Goal: Information Seeking & Learning: Learn about a topic

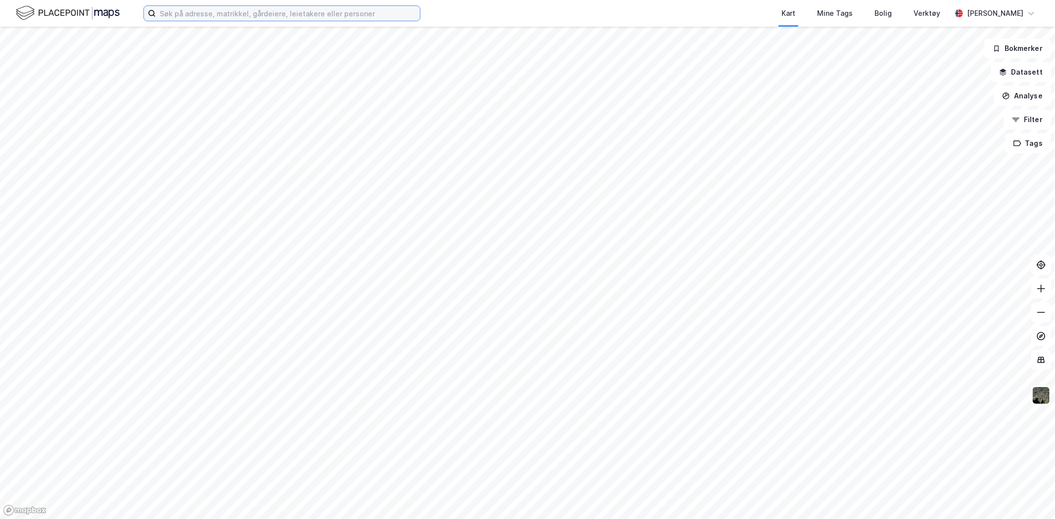
click at [271, 18] on input at bounding box center [288, 13] width 264 height 15
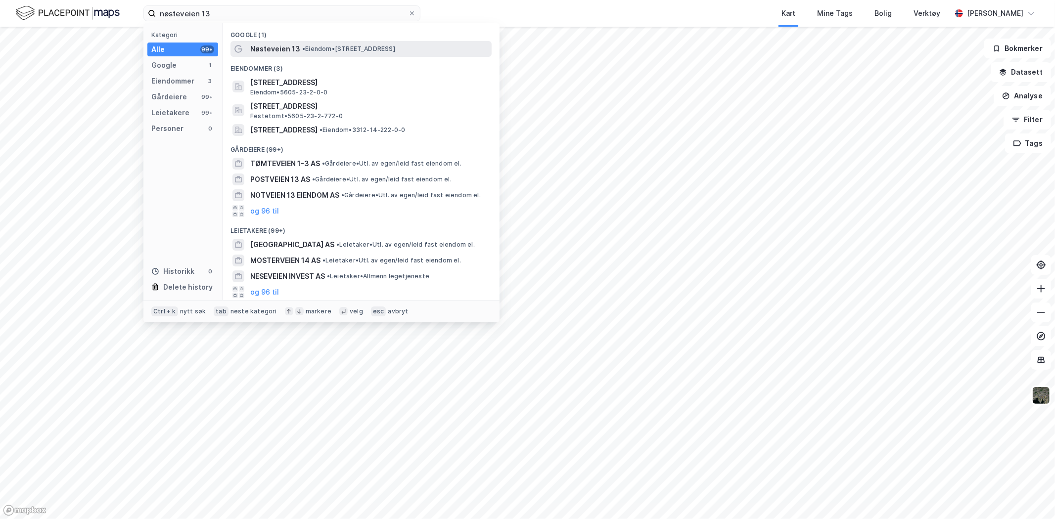
click at [285, 46] on span "Nøsteveien 13" at bounding box center [275, 49] width 50 height 12
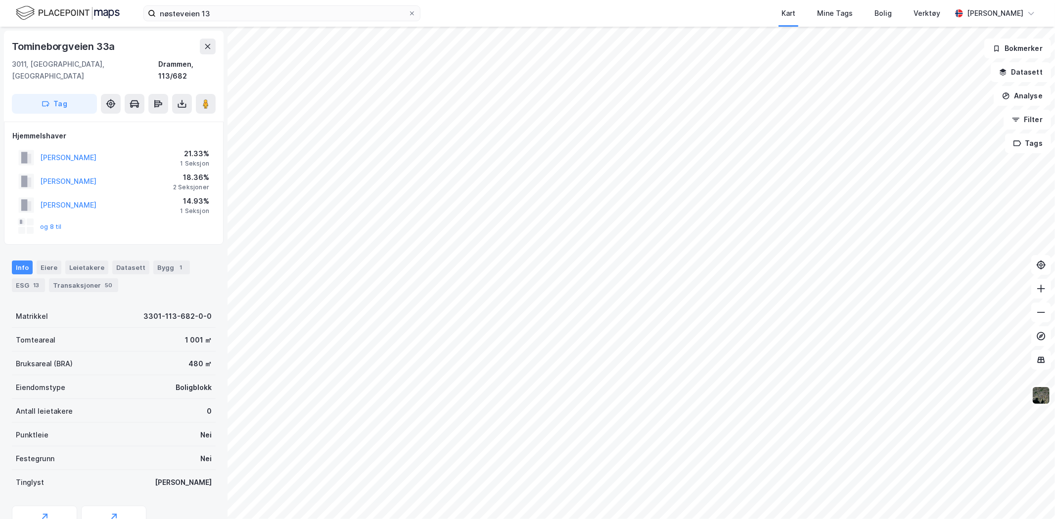
click at [536, 0] on html "nøsteveien 13 Kart Mine Tags Bolig Verktøy [PERSON_NAME] Tomineborgveien 33a [G…" at bounding box center [527, 259] width 1055 height 519
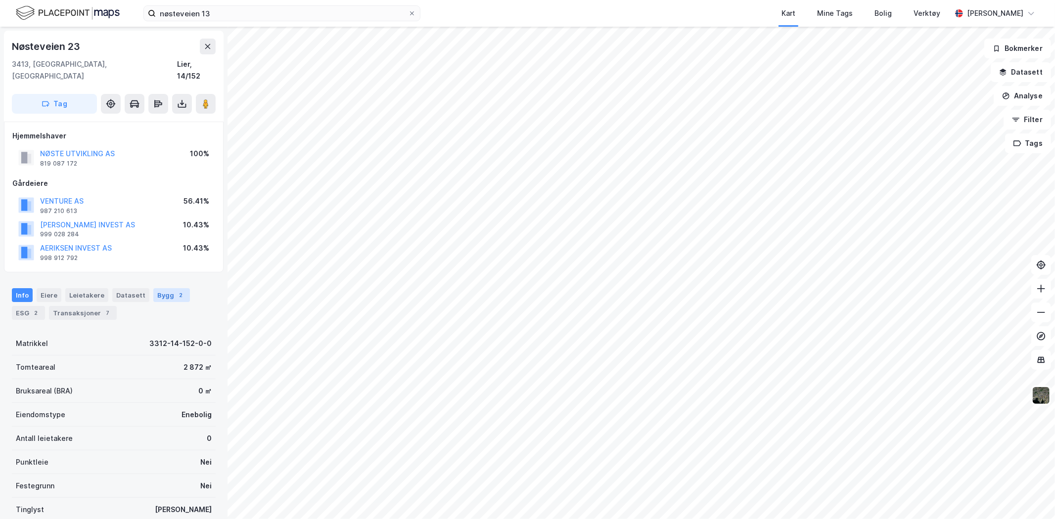
click at [161, 288] on div "Bygg 2" at bounding box center [171, 295] width 37 height 14
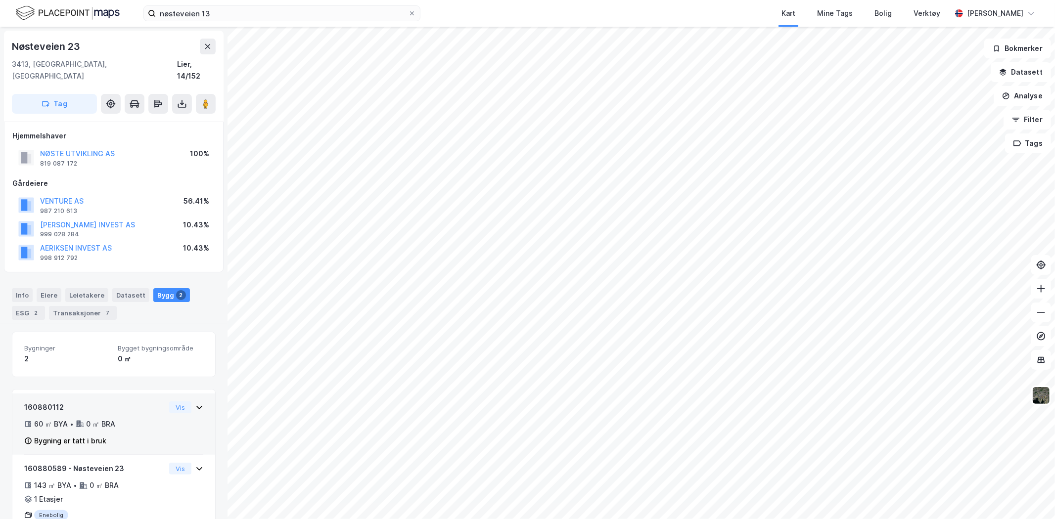
scroll to position [31, 0]
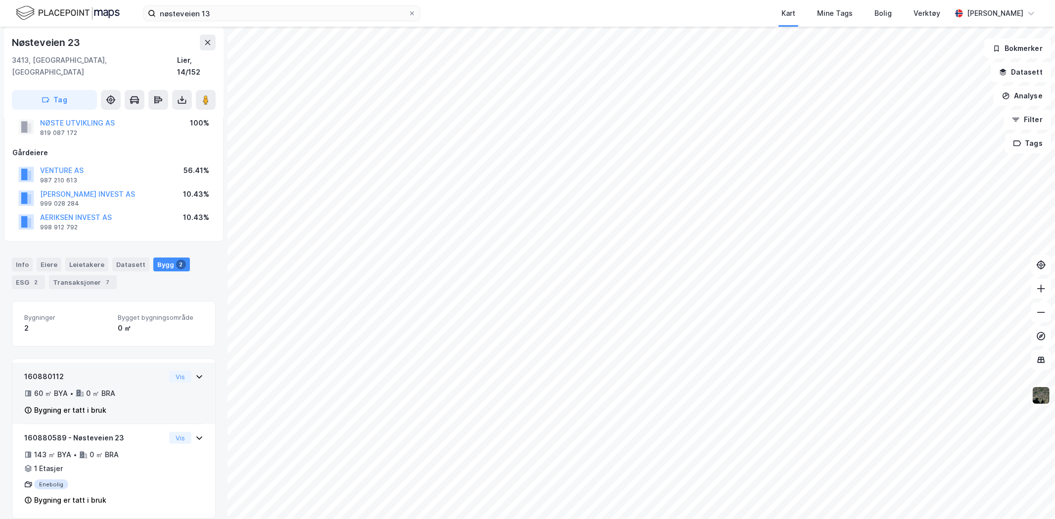
click at [158, 383] on div "160880112 60 ㎡ BYA • 0 ㎡ BRA Bygning er tatt i bruk Vis" at bounding box center [113, 398] width 179 height 54
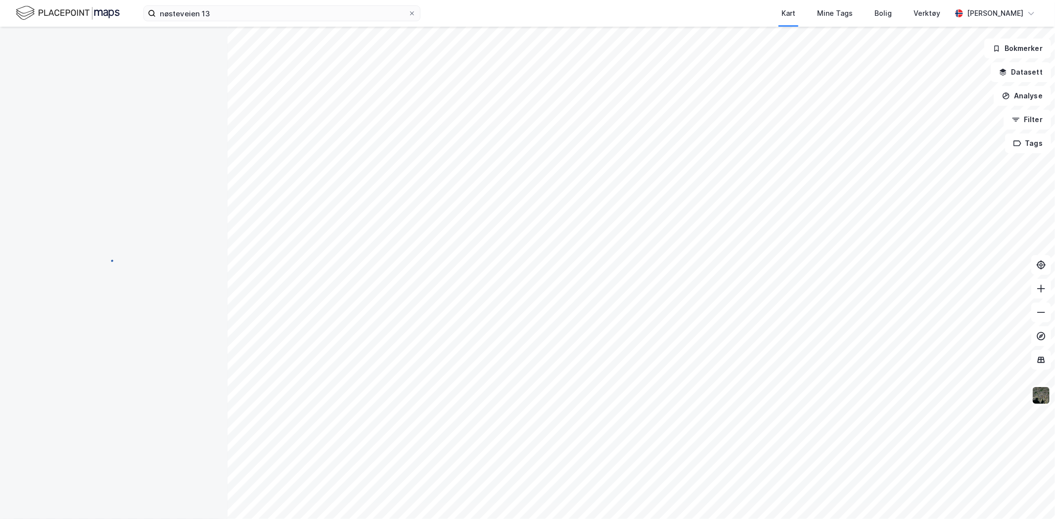
scroll to position [31, 0]
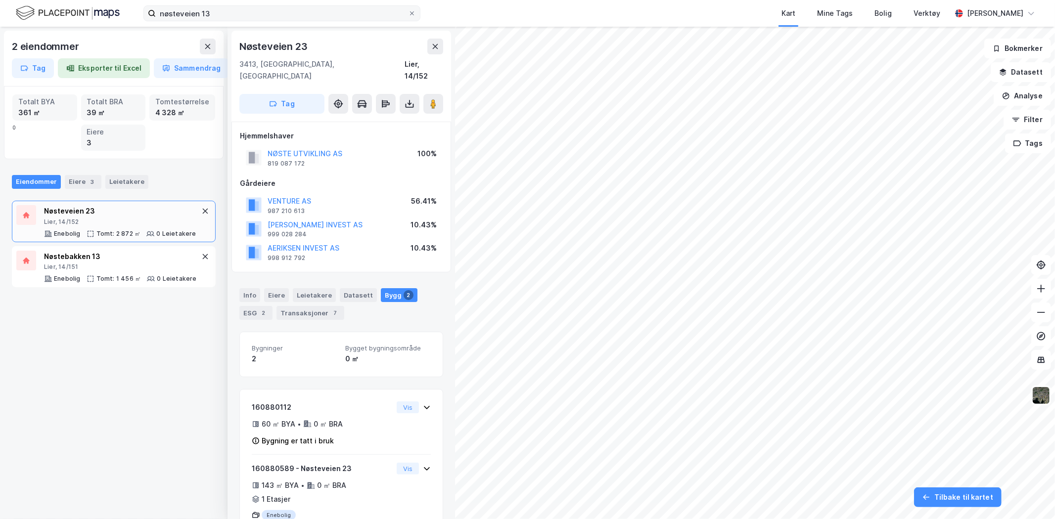
scroll to position [31, 0]
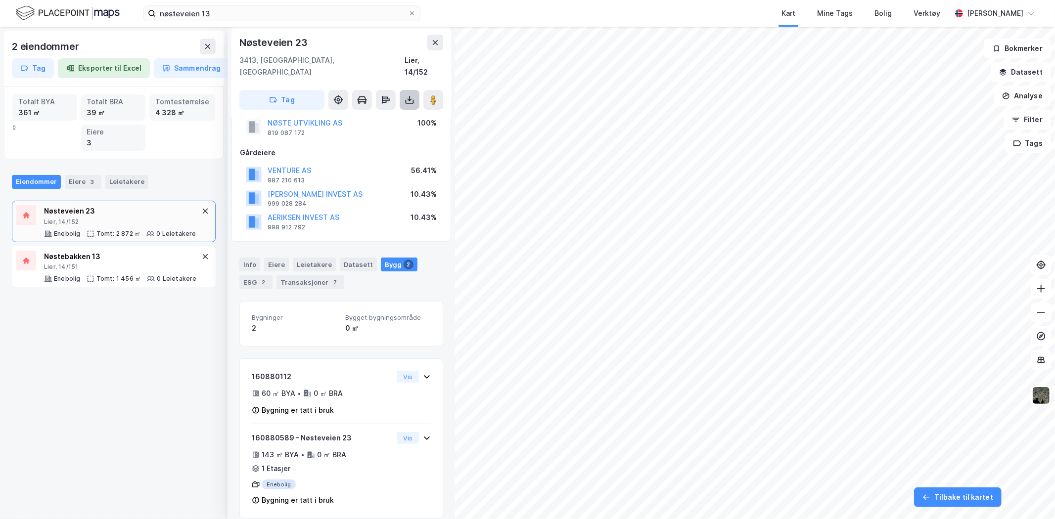
click at [411, 95] on icon at bounding box center [410, 100] width 10 height 10
click at [388, 116] on div "Last ned grunnbok" at bounding box center [360, 120] width 57 height 8
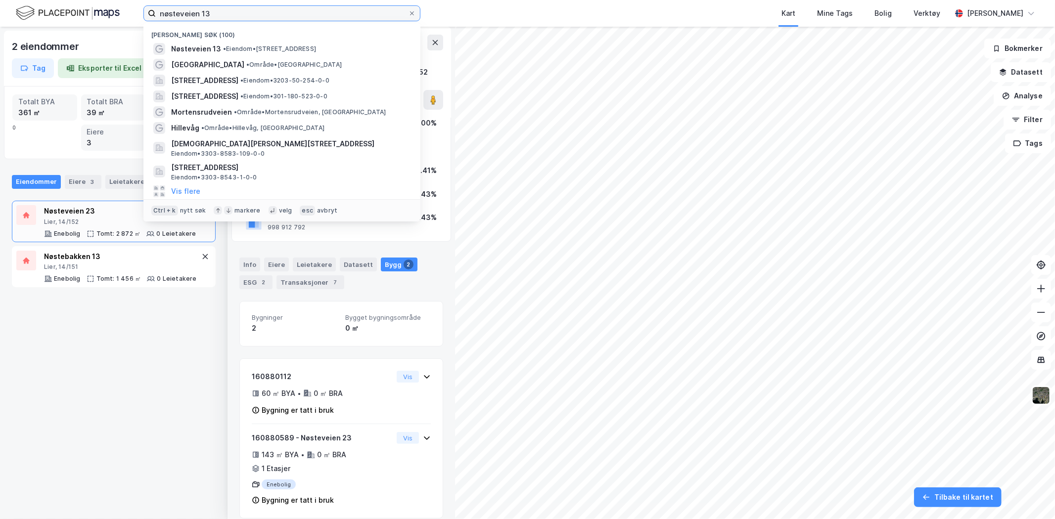
drag, startPoint x: 290, startPoint y: 7, endPoint x: 70, endPoint y: 0, distance: 220.7
click at [70, 0] on div "nøsteveien 13 Nylige søk (100) Nøsteveien 13 • Eiendom • [STREET_ADDRESS] • Omr…" at bounding box center [527, 13] width 1055 height 27
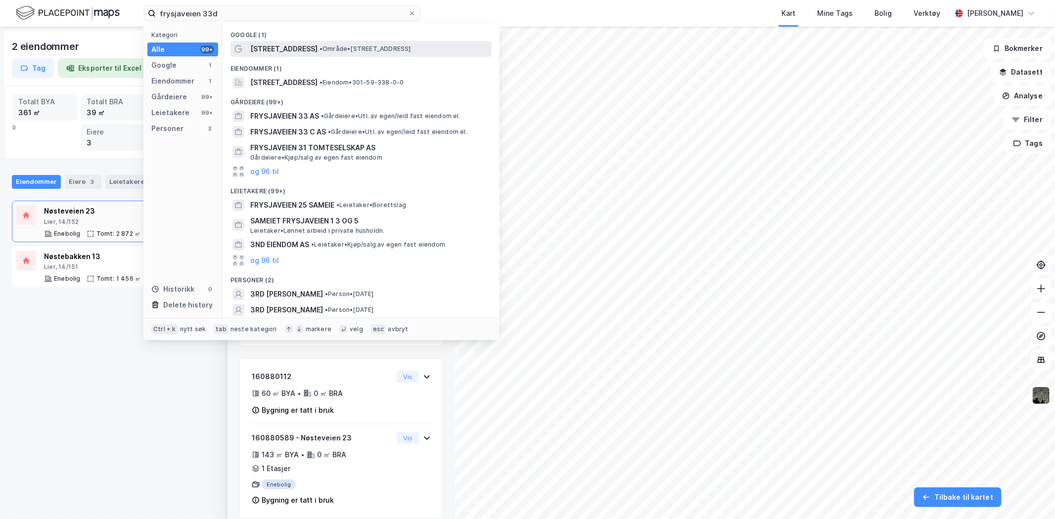
click at [289, 51] on span "[STREET_ADDRESS]" at bounding box center [283, 49] width 67 height 12
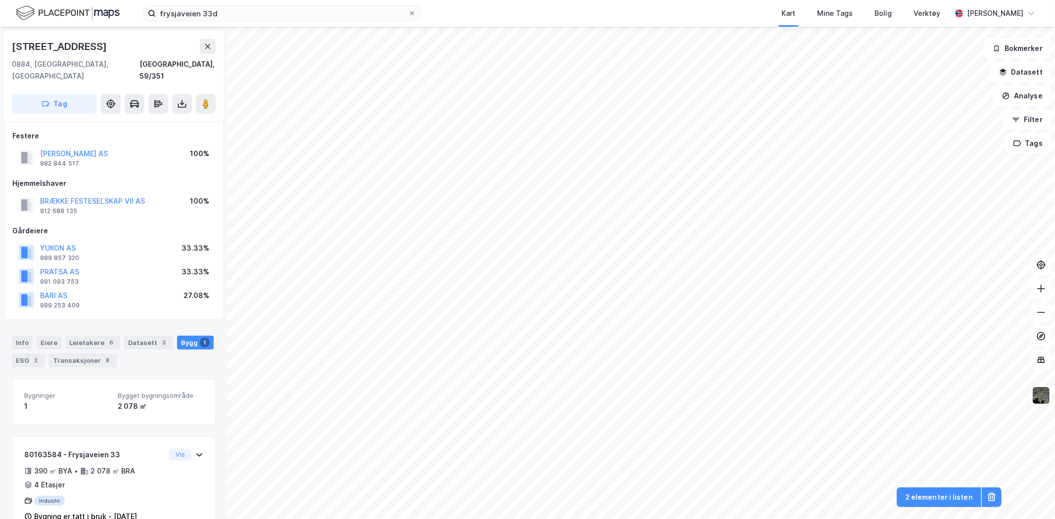
scroll to position [16, 0]
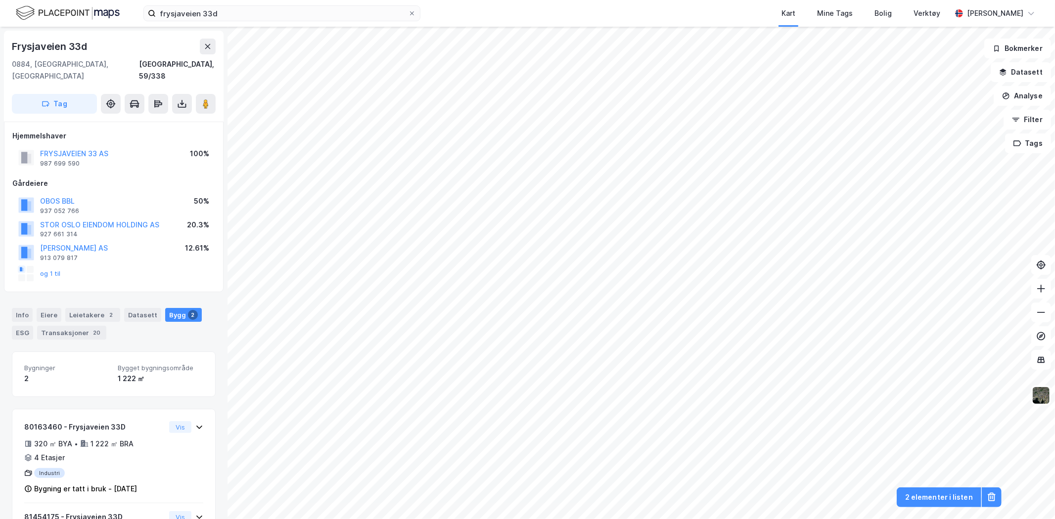
click at [93, 148] on div "FRYSJAVEIEN 33 AS" at bounding box center [74, 154] width 68 height 12
click at [0, 0] on button "FRYSJAVEIEN 33 AS" at bounding box center [0, 0] width 0 height 0
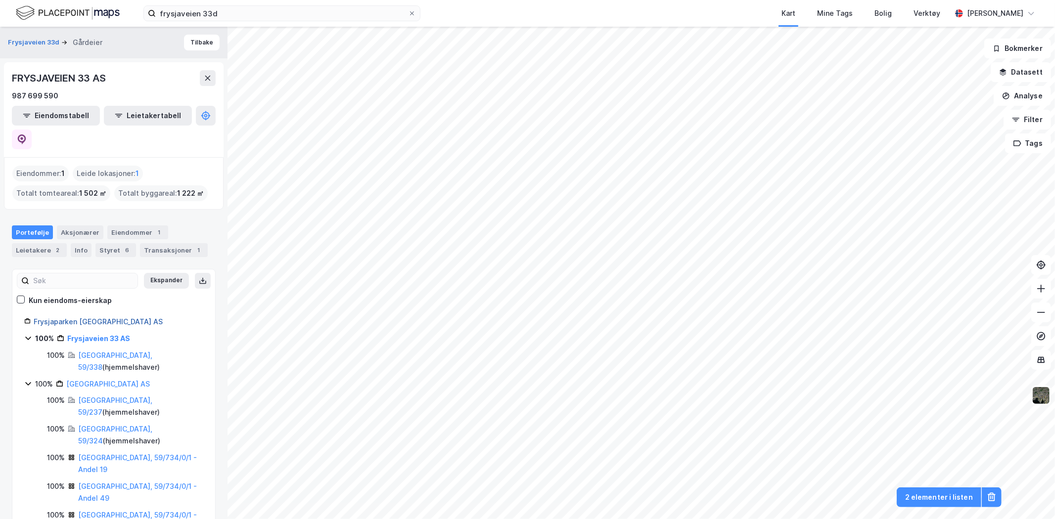
click at [92, 318] on link "Frysjaparken [GEOGRAPHIC_DATA] AS" at bounding box center [98, 322] width 129 height 8
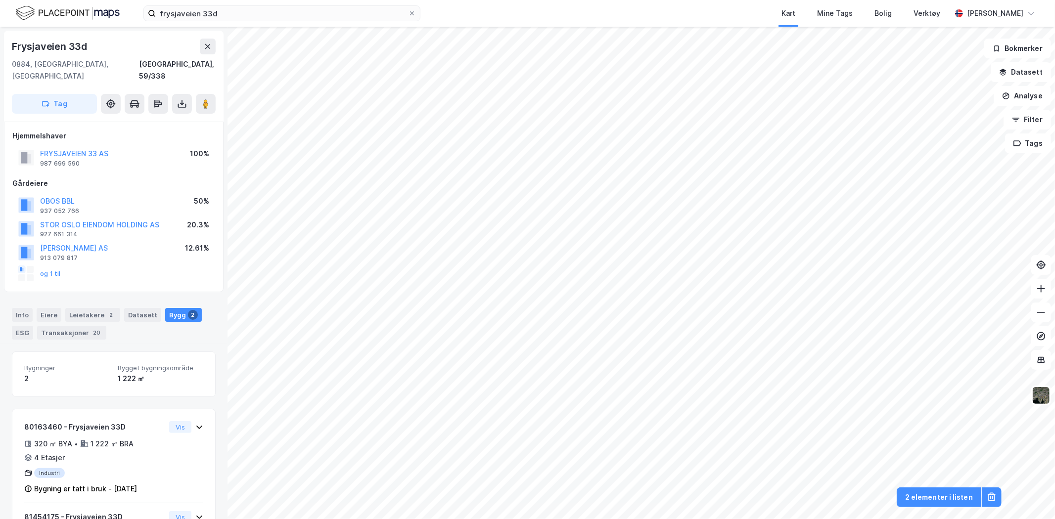
scroll to position [23, 0]
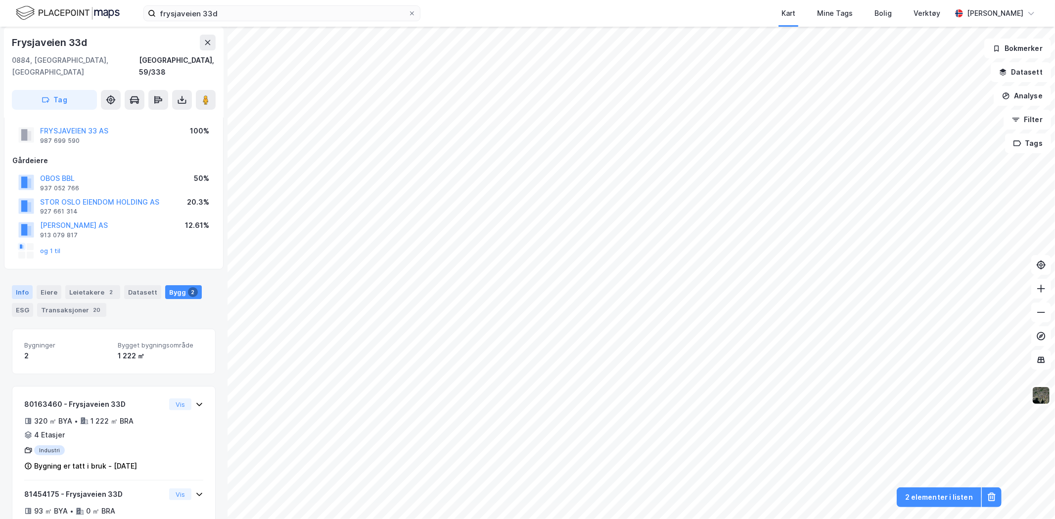
click at [22, 285] on div "Info" at bounding box center [22, 292] width 21 height 14
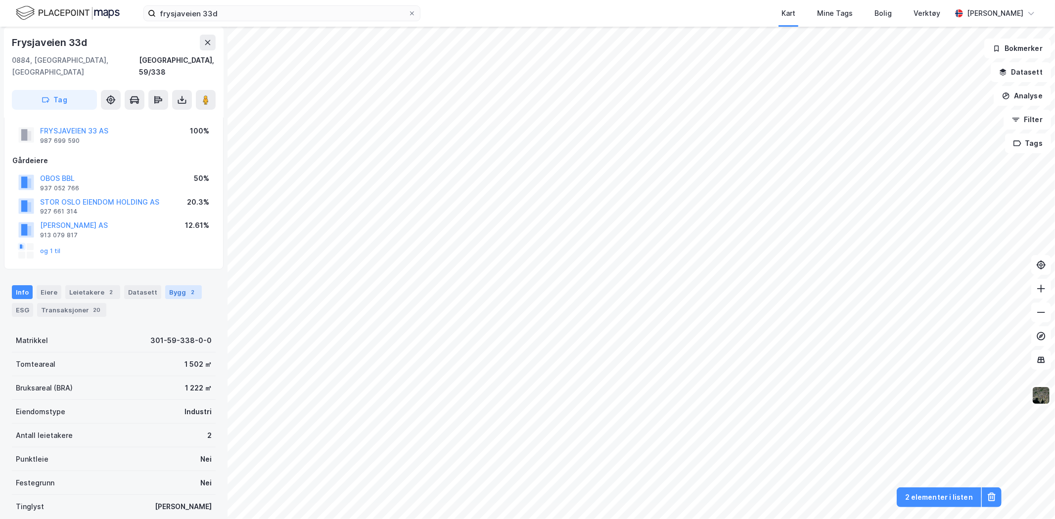
click at [167, 285] on div "Bygg 2" at bounding box center [183, 292] width 37 height 14
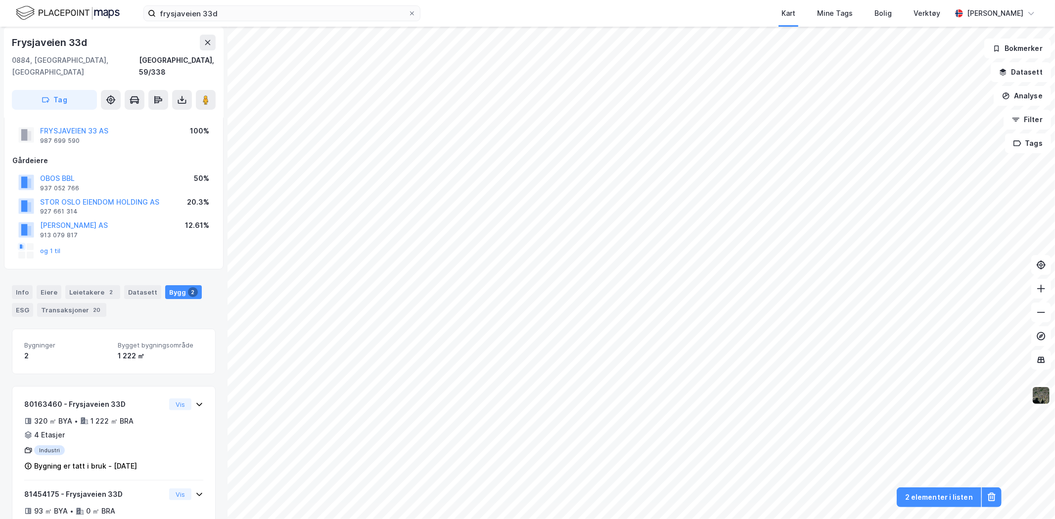
scroll to position [65, 0]
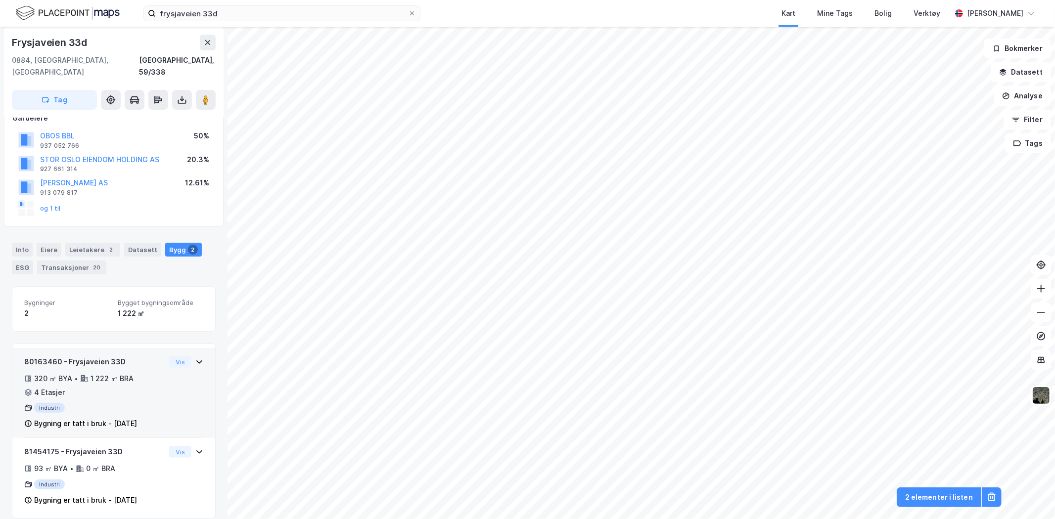
click at [182, 367] on div "80163460 - Frysjaveien 33D 320 ㎡ BYA • 1 222 ㎡ BRA • 4 Etasjer Industri Bygning…" at bounding box center [113, 397] width 179 height 83
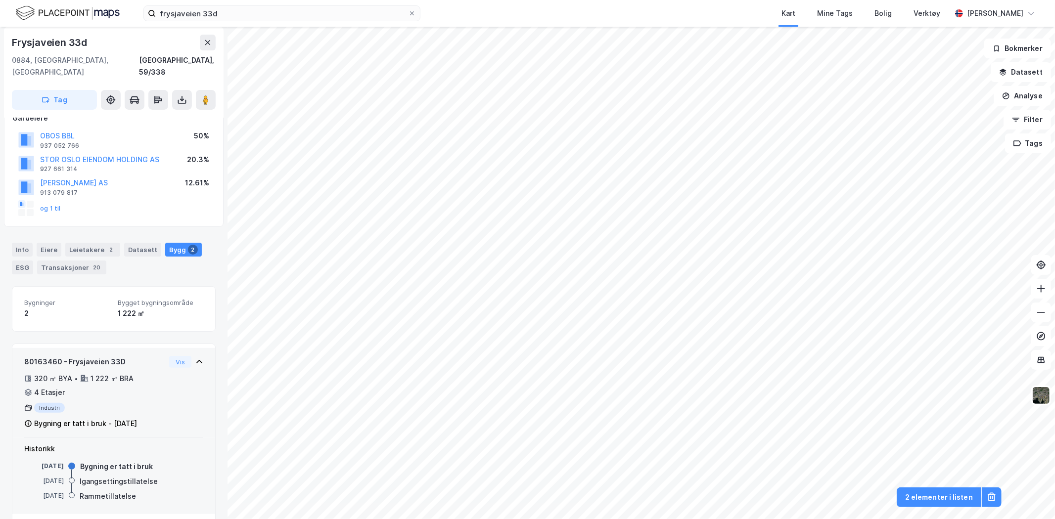
click at [147, 403] on div "Industri" at bounding box center [94, 408] width 141 height 10
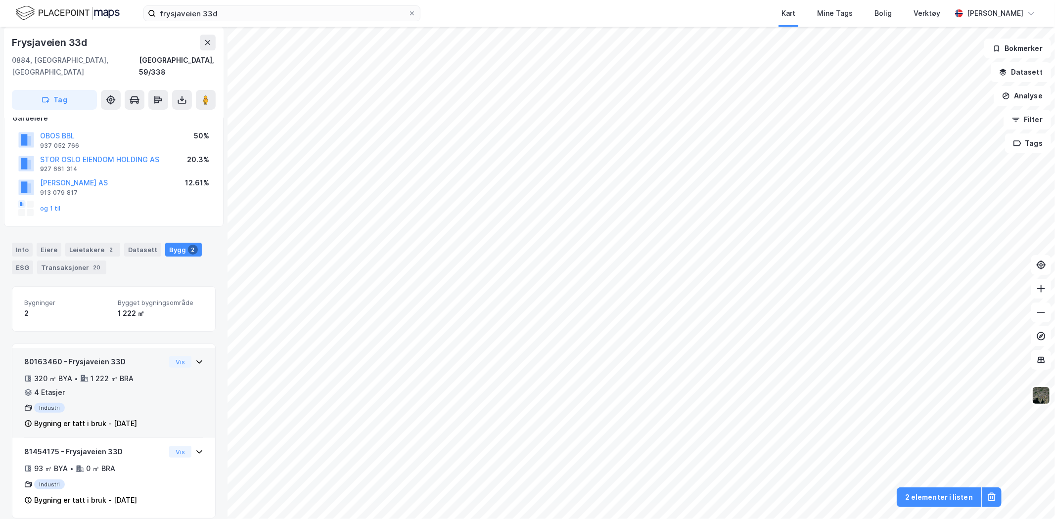
click at [167, 383] on div "80163460 - Frysjaveien 33D 320 ㎡ BYA • 1 222 ㎡ BRA • 4 Etasjer Industri Bygning…" at bounding box center [113, 397] width 179 height 83
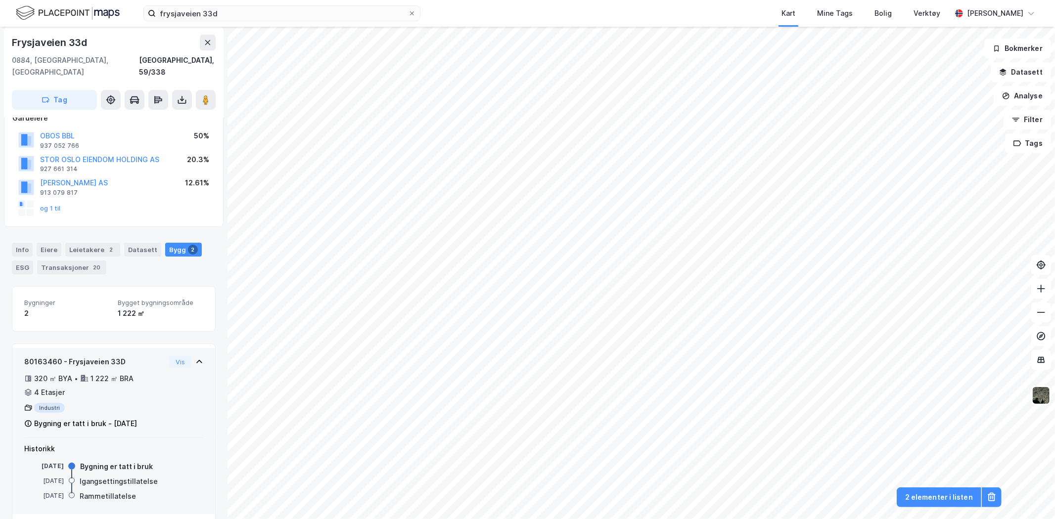
click at [167, 383] on div "80163460 - Frysjaveien 33D 320 ㎡ BYA • 1 222 ㎡ BRA • 4 Etasjer Industri Bygning…" at bounding box center [113, 397] width 179 height 83
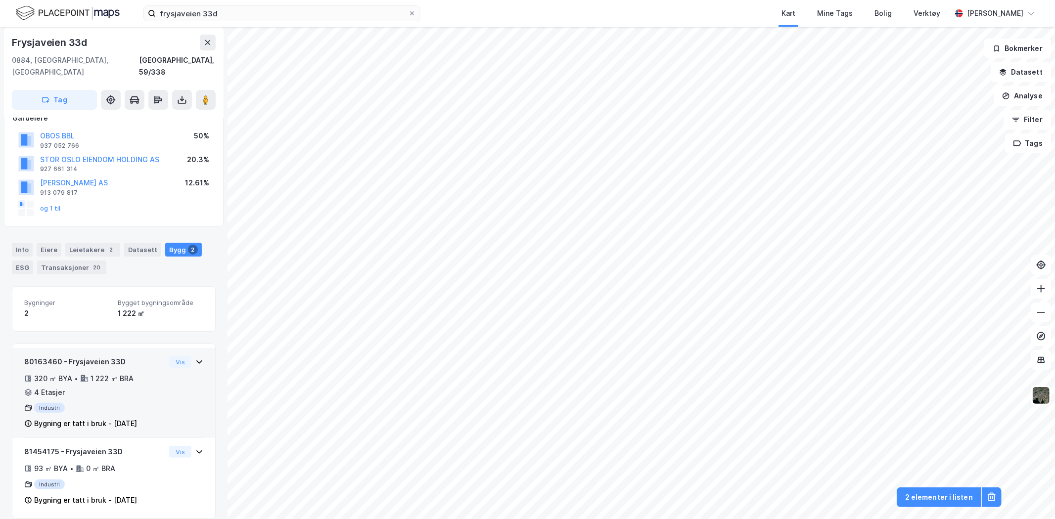
click at [167, 383] on div "80163460 - Frysjaveien 33D 320 ㎡ BYA • 1 222 ㎡ BRA • 4 Etasjer Industri Bygning…" at bounding box center [113, 397] width 179 height 83
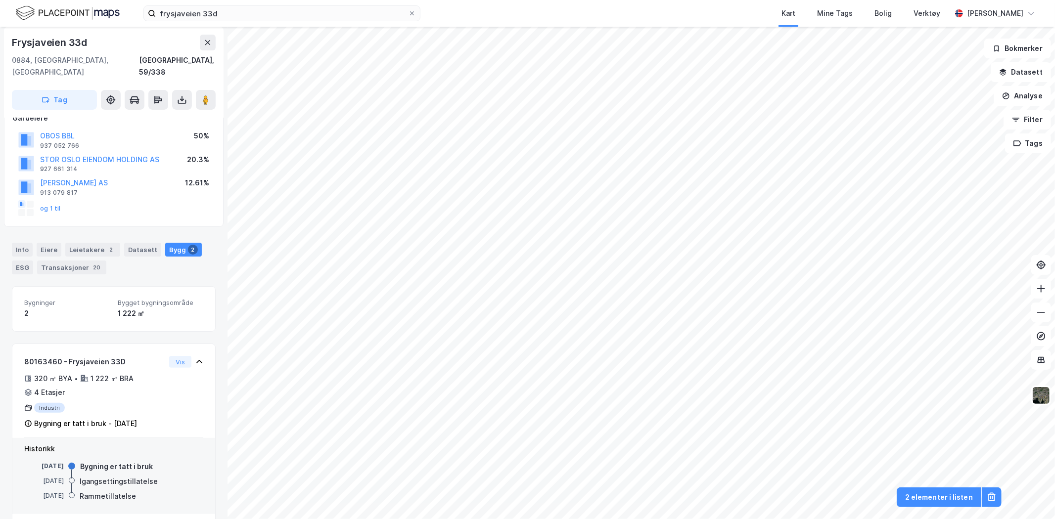
scroll to position [141, 0]
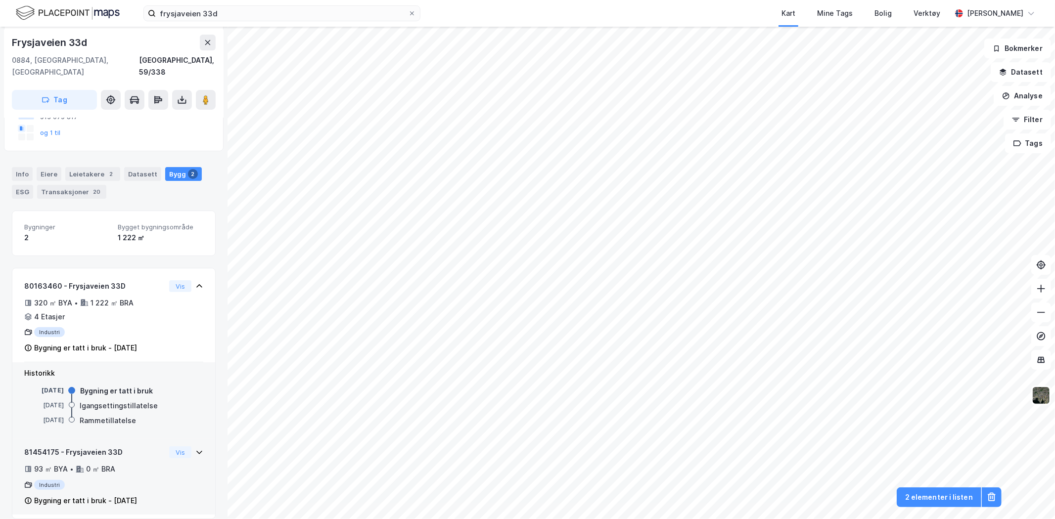
click at [147, 448] on div "81454175 - Frysjaveien 33D 93 ㎡ BYA • 0 ㎡ BRA Industri Bygning er tatt i bruk -…" at bounding box center [94, 477] width 141 height 60
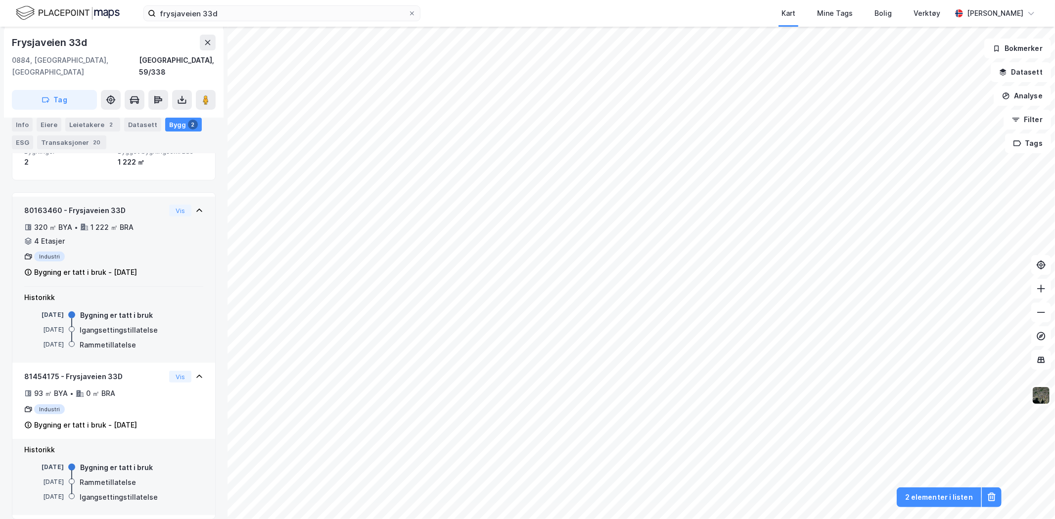
click at [131, 239] on div "80163460 - Frysjaveien 33D 320 ㎡ BYA • 1 222 ㎡ BRA • 4 Etasjer Industri Bygning…" at bounding box center [94, 242] width 141 height 74
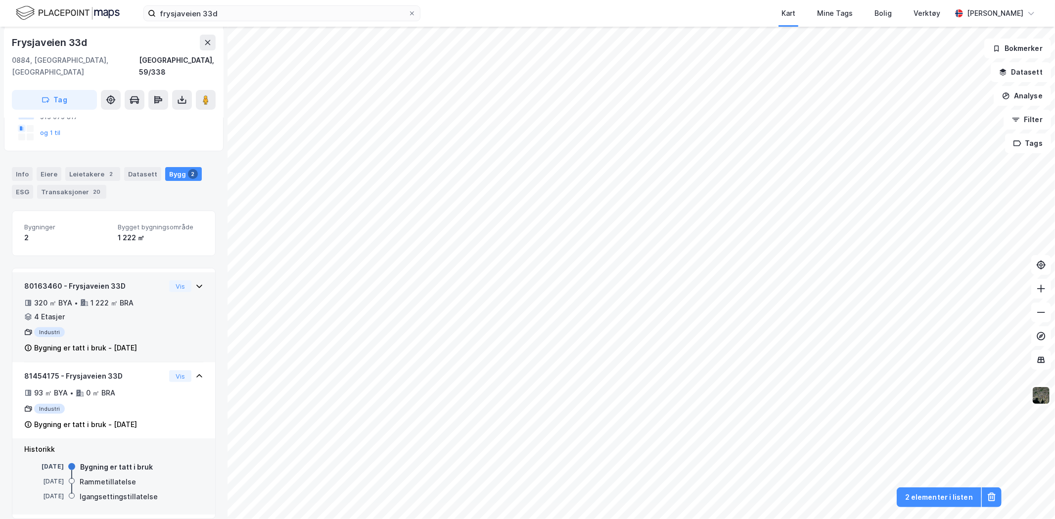
click at [140, 327] on div "Industri" at bounding box center [94, 332] width 141 height 10
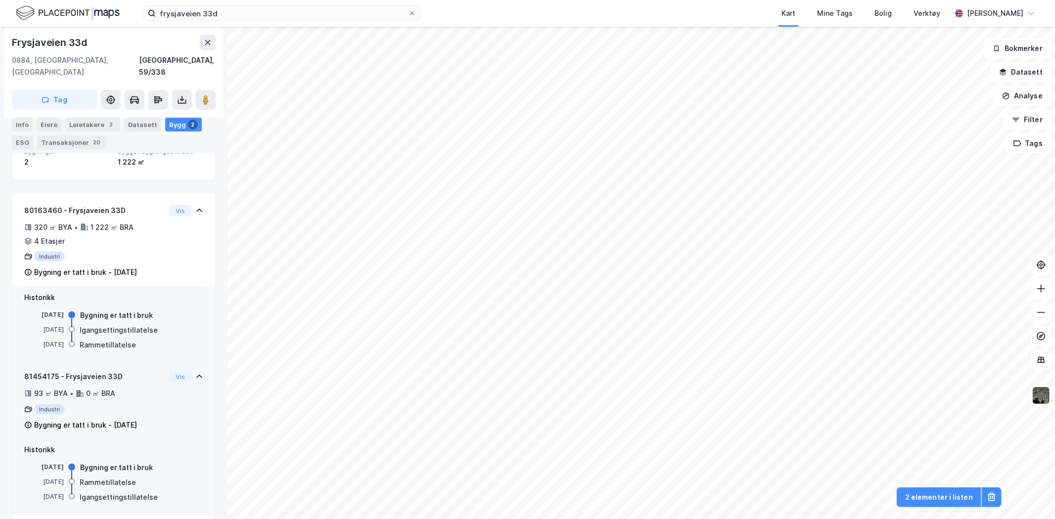
click at [144, 388] on div "93 ㎡ BYA • 0 ㎡ BRA" at bounding box center [94, 394] width 141 height 12
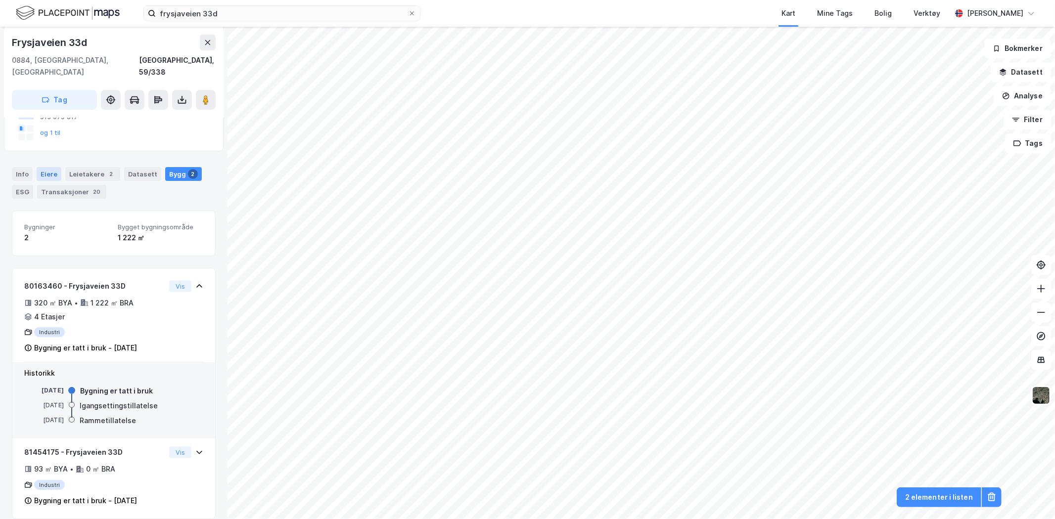
click at [49, 167] on div "Eiere" at bounding box center [49, 174] width 25 height 14
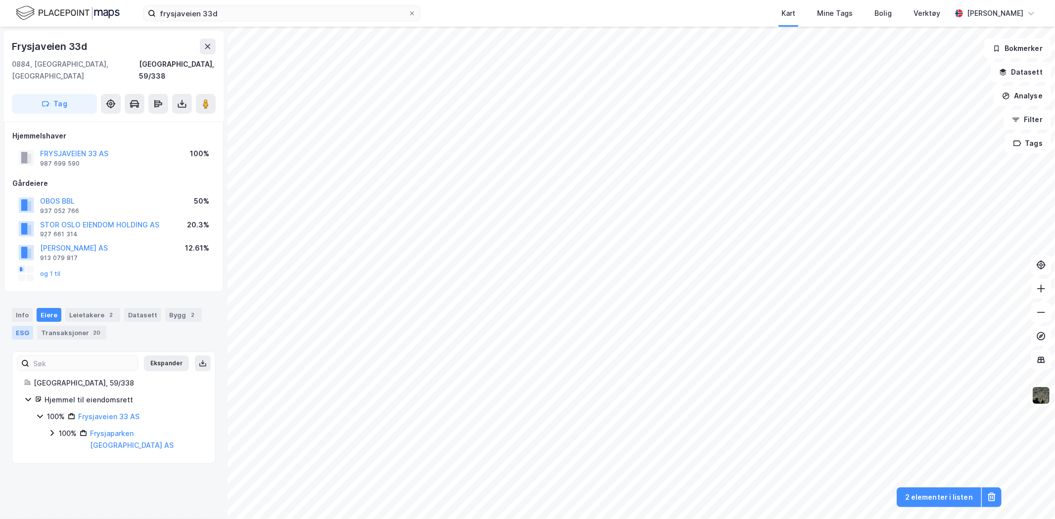
click at [27, 326] on div "ESG" at bounding box center [22, 333] width 21 height 14
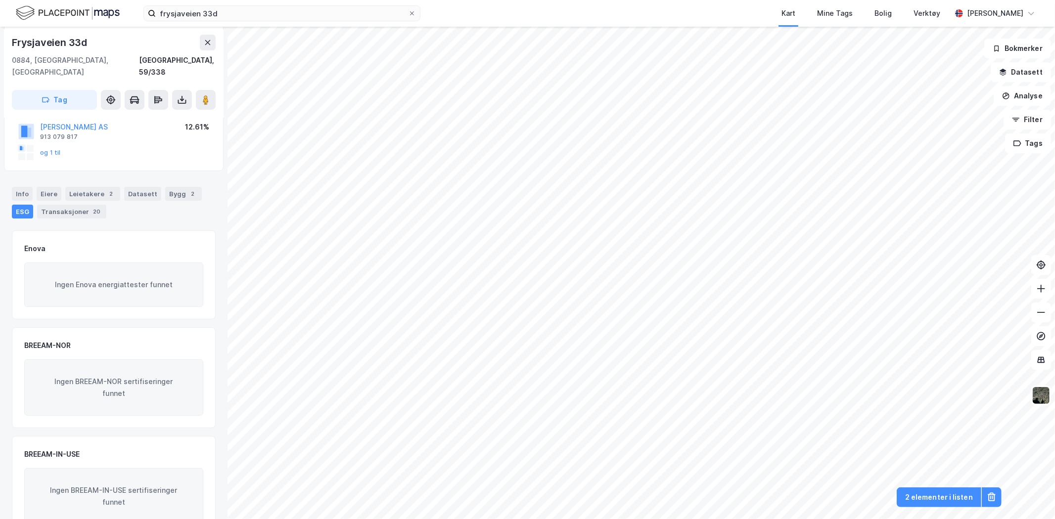
scroll to position [139, 0]
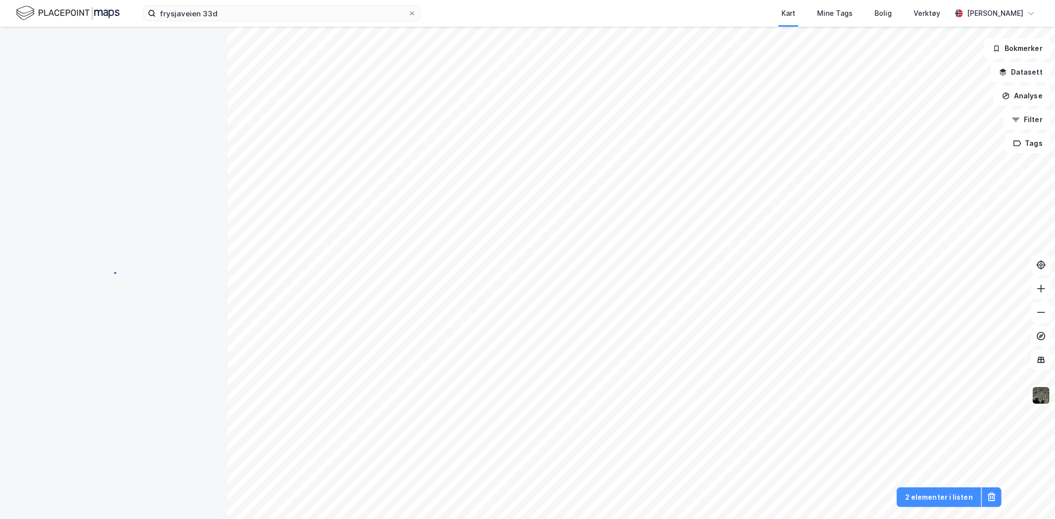
scroll to position [139, 0]
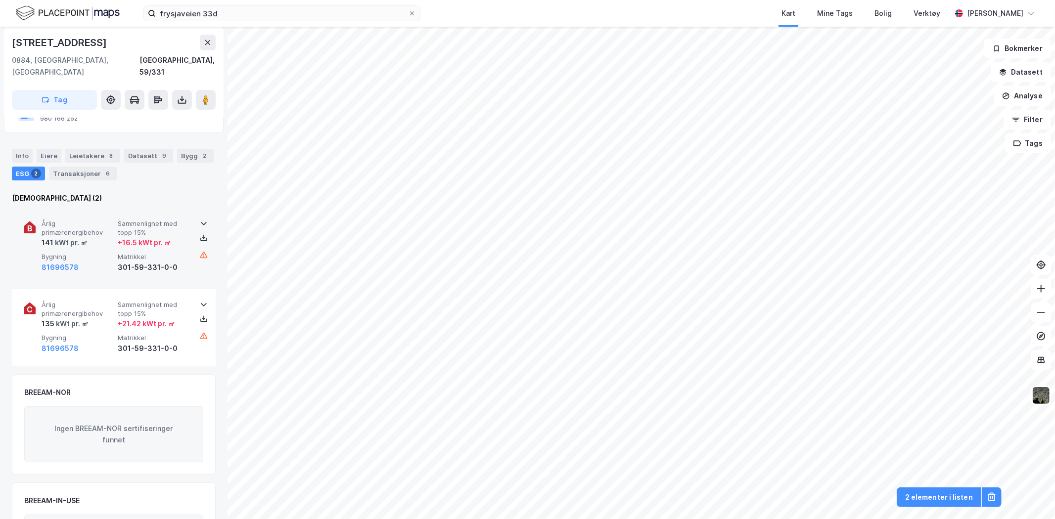
click at [149, 237] on div "+ 16.5 kWt pr. ㎡" at bounding box center [144, 243] width 53 height 12
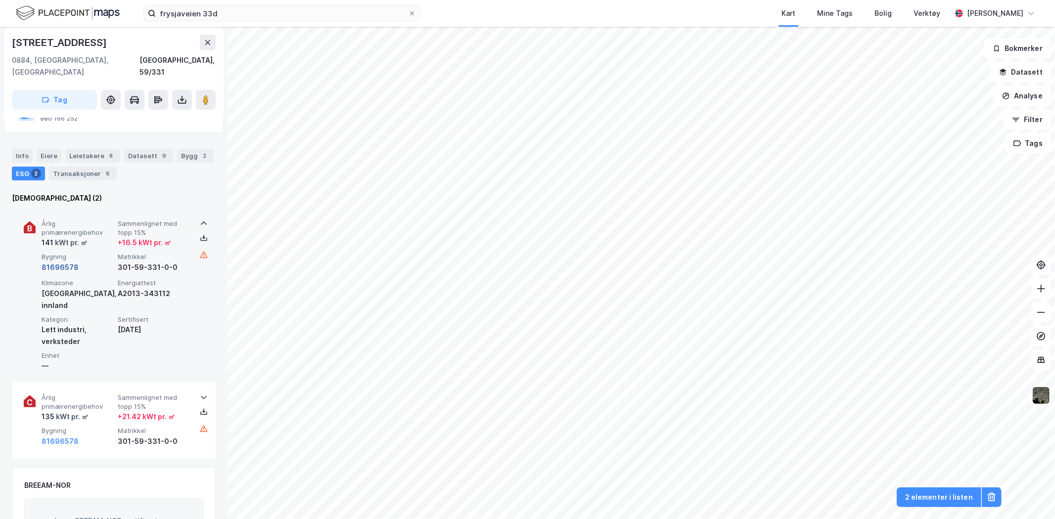
click at [70, 262] on button "81696578" at bounding box center [60, 268] width 37 height 12
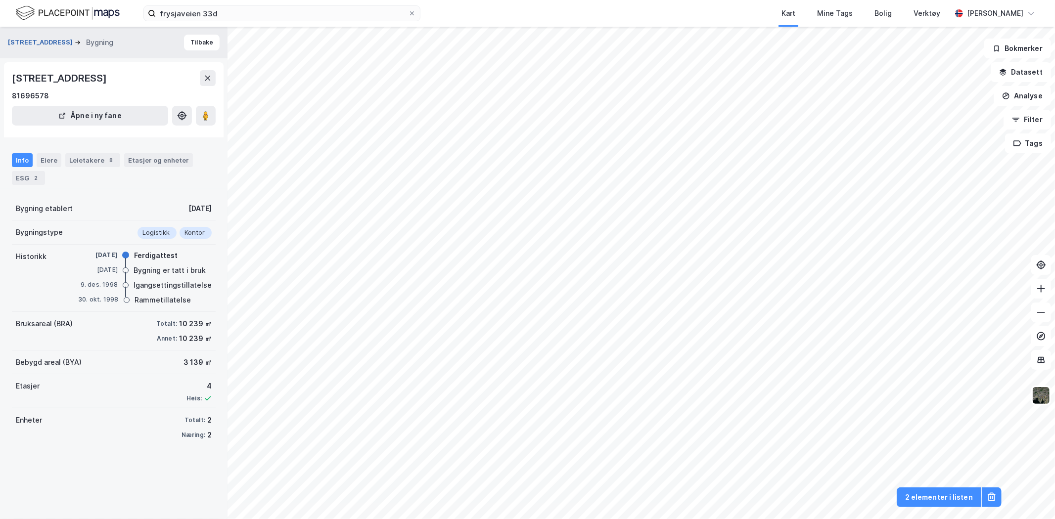
click at [37, 41] on button "[STREET_ADDRESS]" at bounding box center [41, 43] width 67 height 10
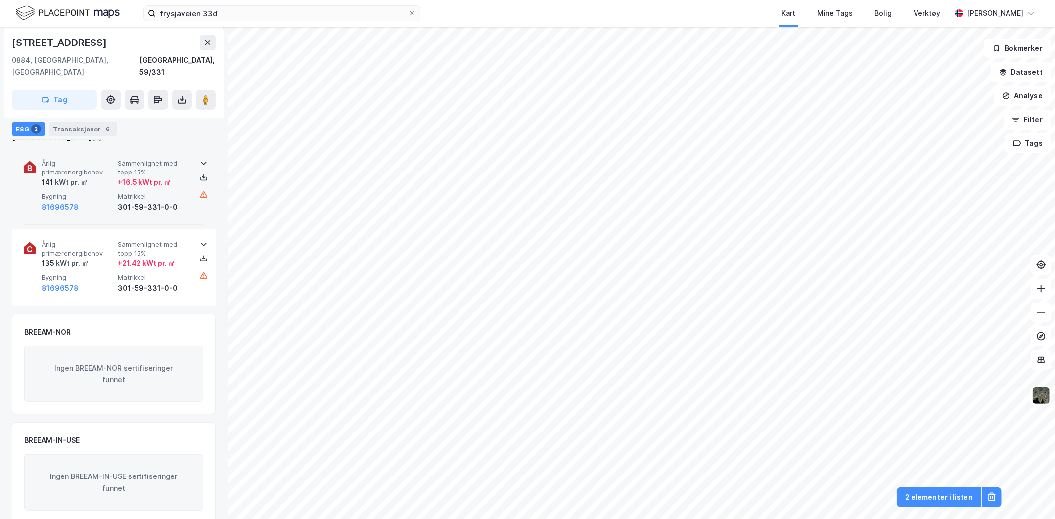
scroll to position [205, 0]
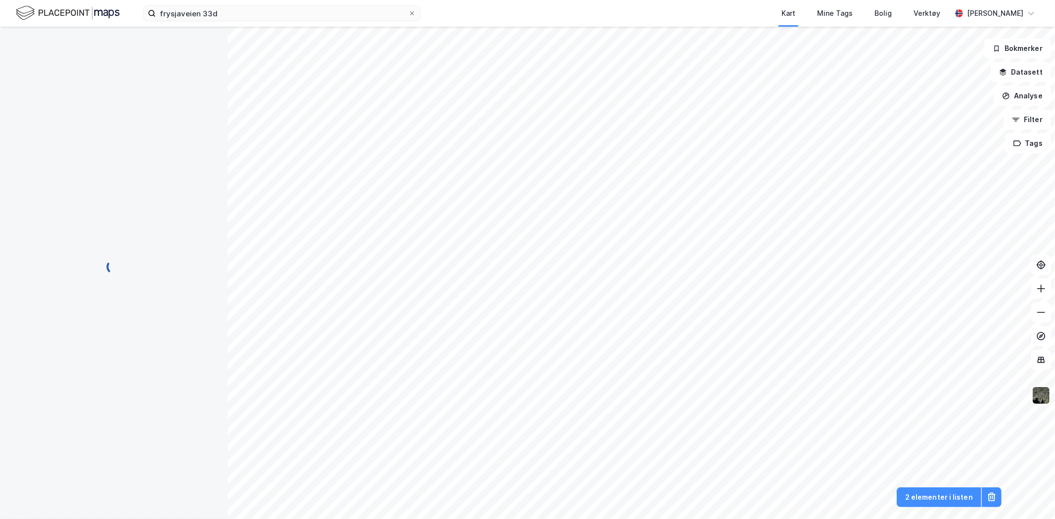
scroll to position [174, 0]
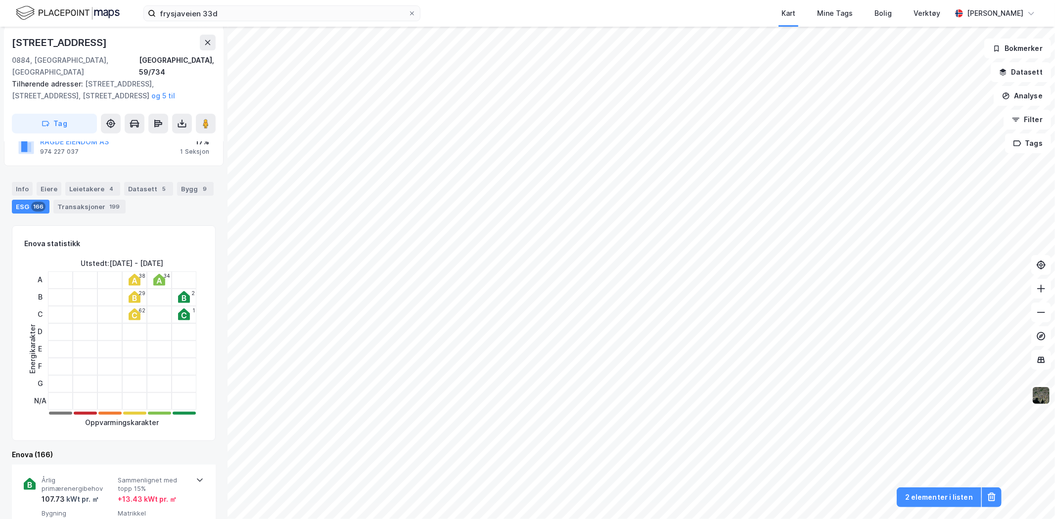
scroll to position [320, 0]
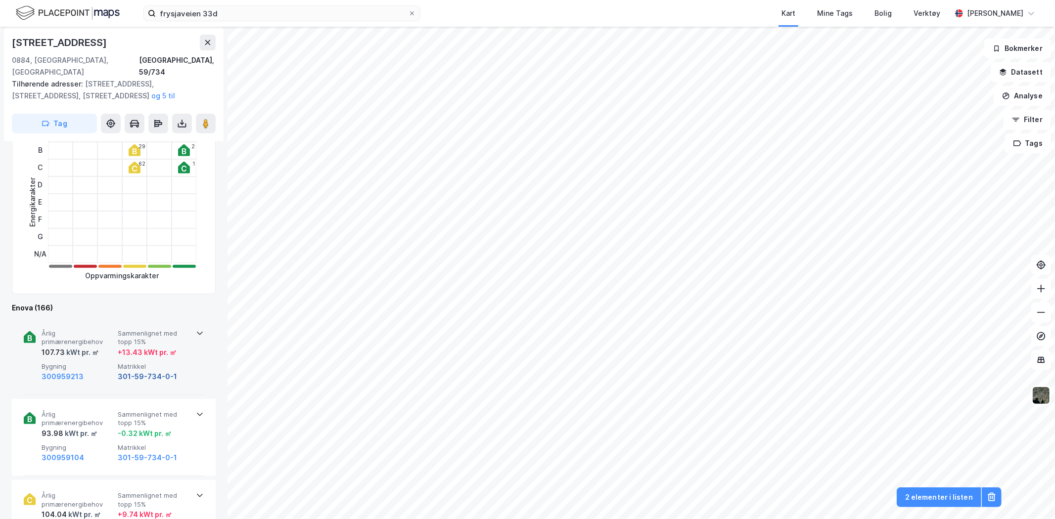
click at [127, 371] on button "301-59-734-0-1" at bounding box center [147, 377] width 59 height 12
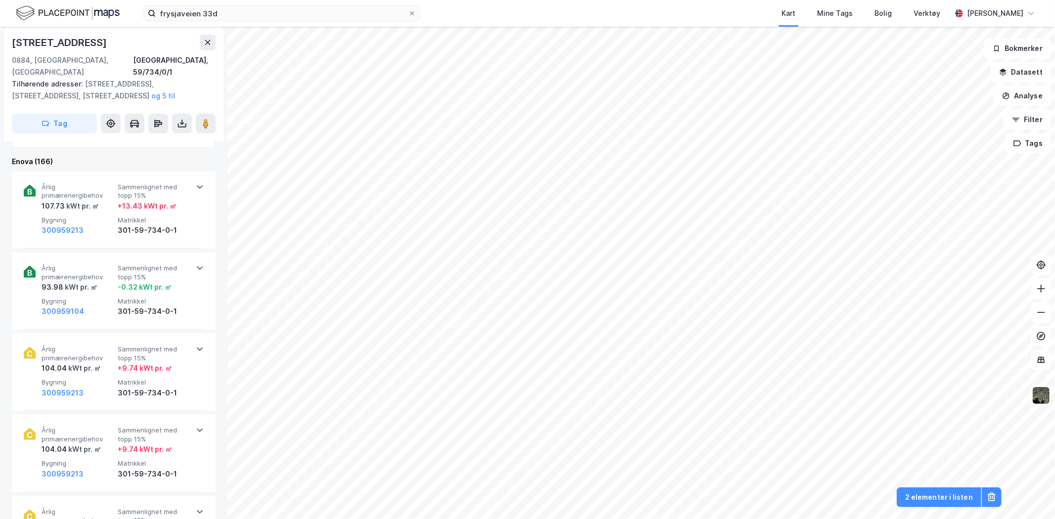
scroll to position [456, 0]
click at [53, 224] on button "300959213" at bounding box center [63, 230] width 42 height 12
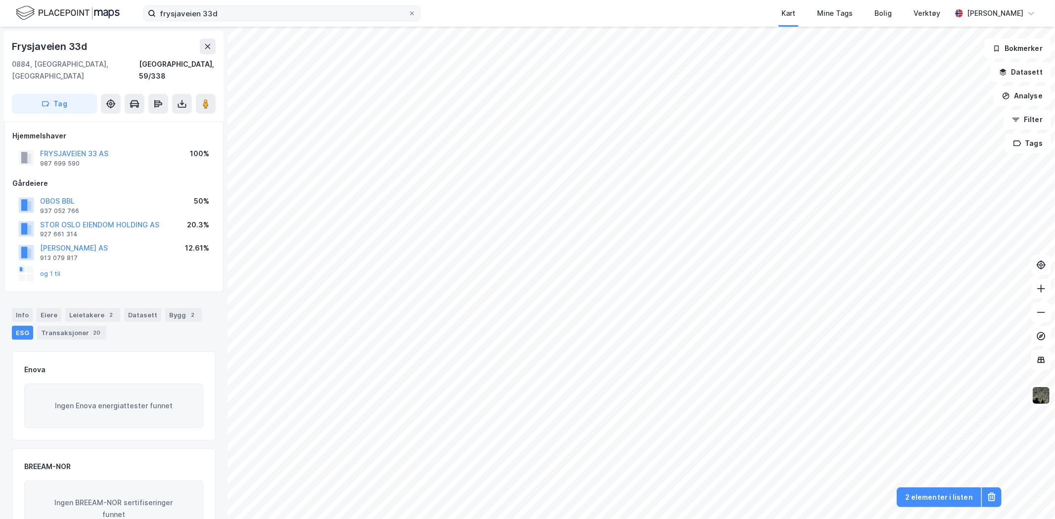
scroll to position [139, 0]
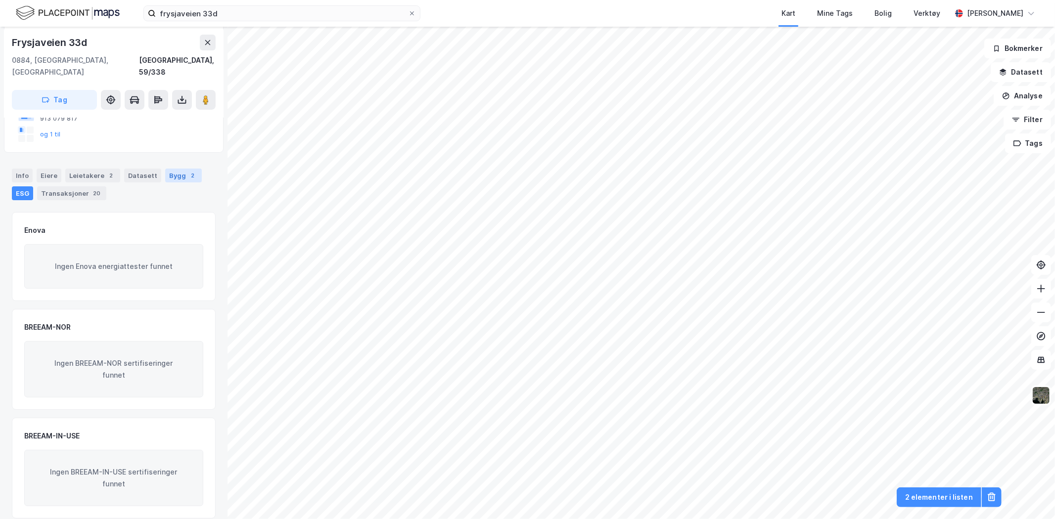
click at [188, 171] on div "2" at bounding box center [193, 176] width 10 height 10
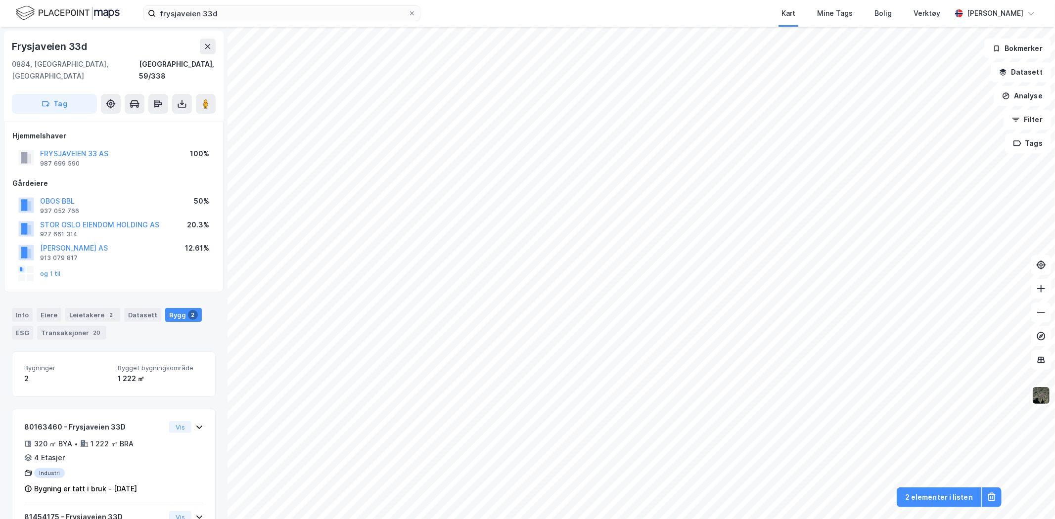
scroll to position [65, 0]
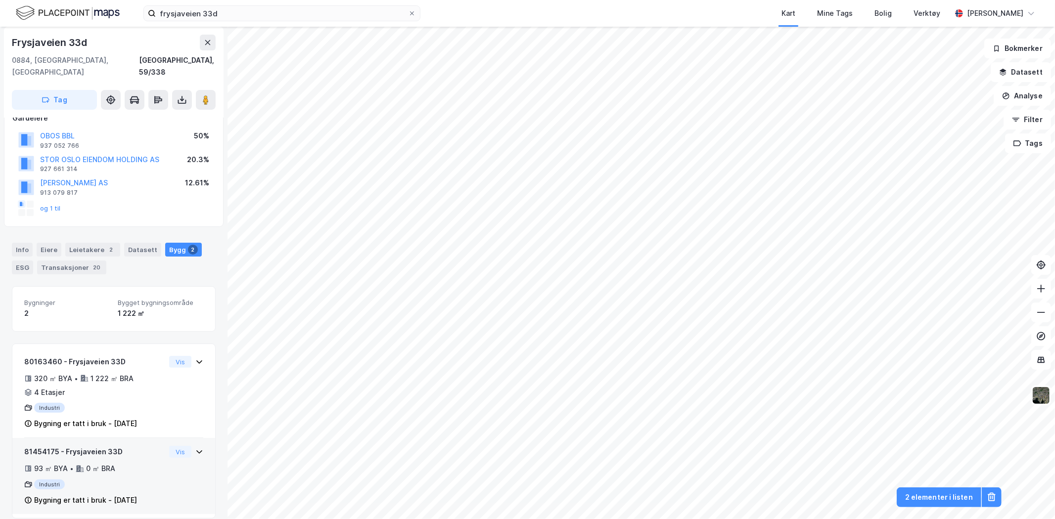
click at [150, 478] on div "81454175 - Frysjaveien 33D 93 ㎡ BYA • 0 ㎡ BRA Industri Bygning er tatt i bruk -…" at bounding box center [94, 476] width 141 height 60
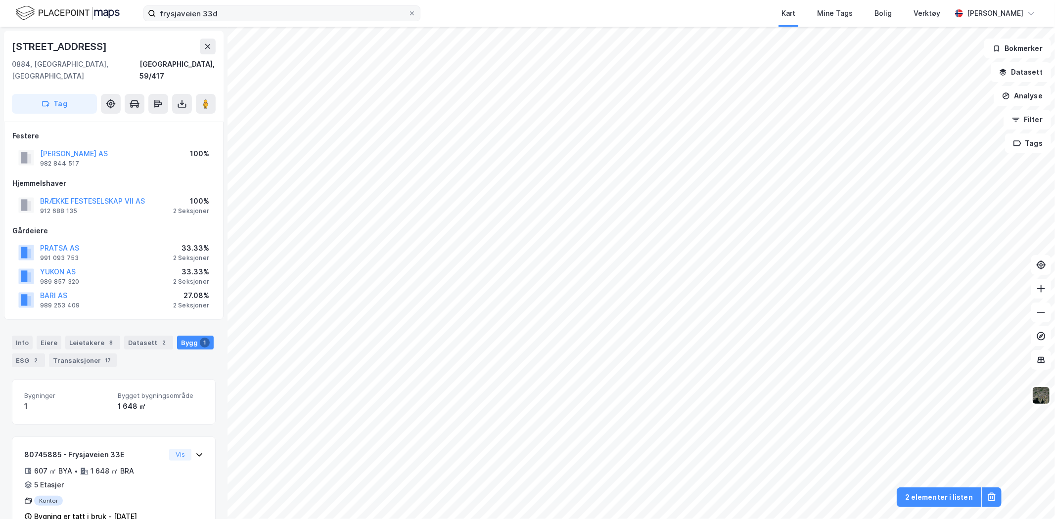
scroll to position [16, 0]
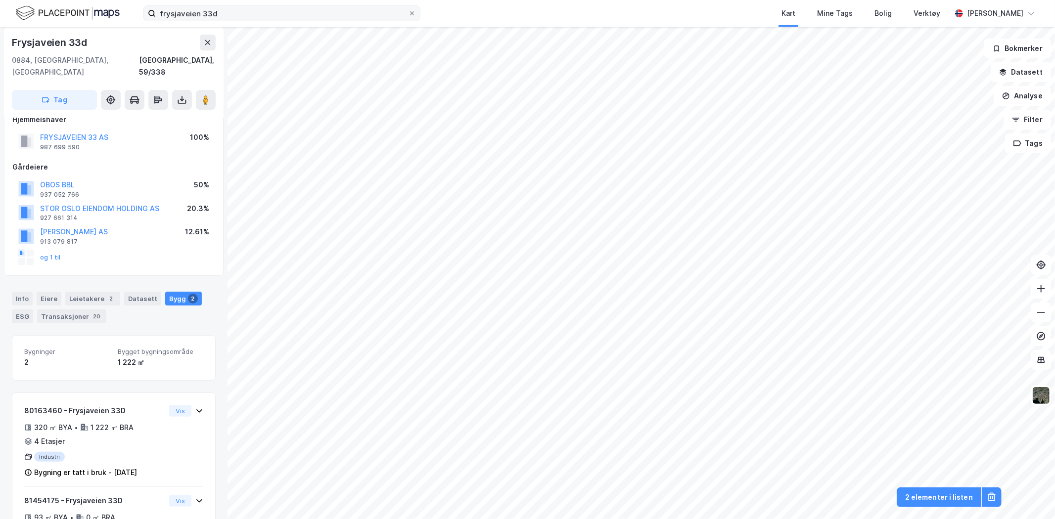
scroll to position [65, 0]
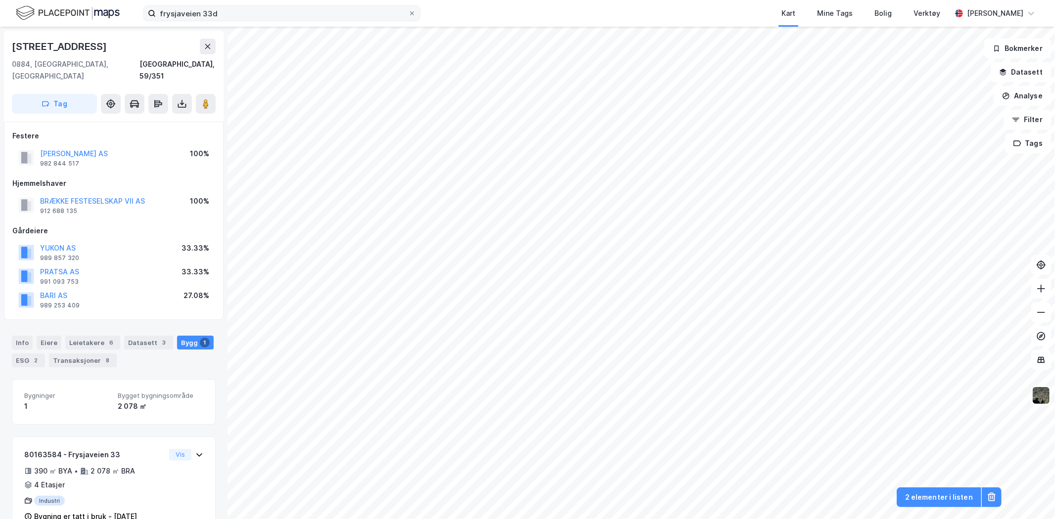
scroll to position [16, 0]
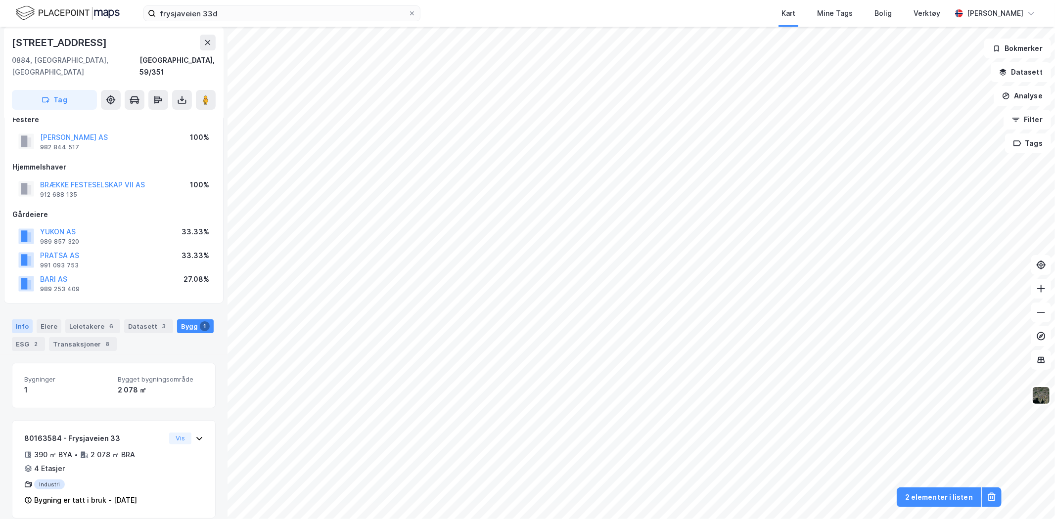
click at [13, 319] on div "Info" at bounding box center [22, 326] width 21 height 14
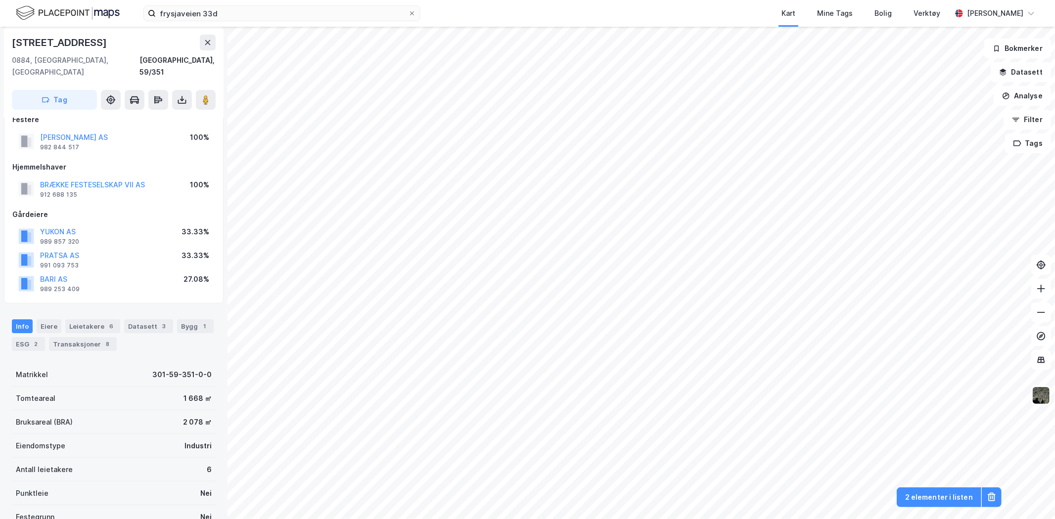
scroll to position [114, 0]
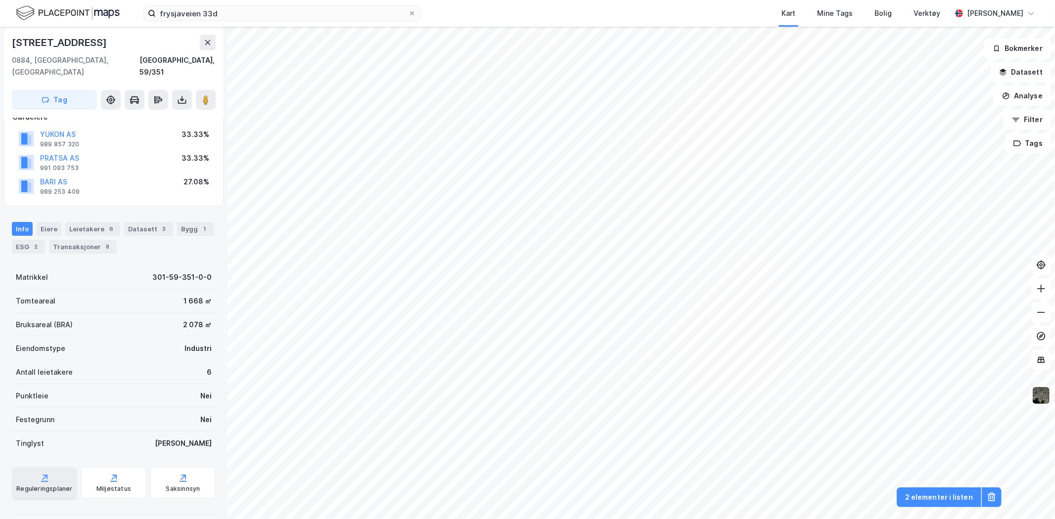
click at [47, 472] on div "Reguleringsplaner" at bounding box center [44, 483] width 65 height 32
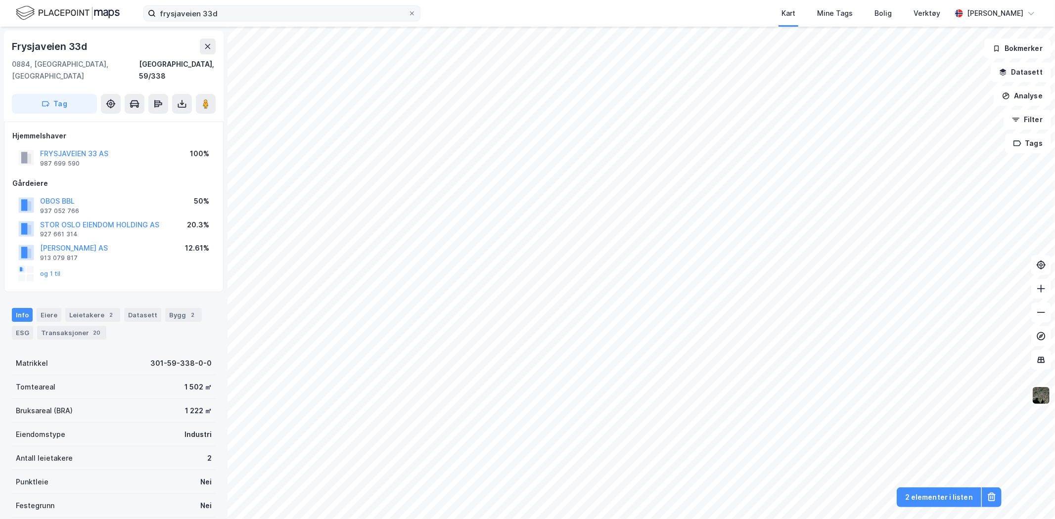
scroll to position [86, 0]
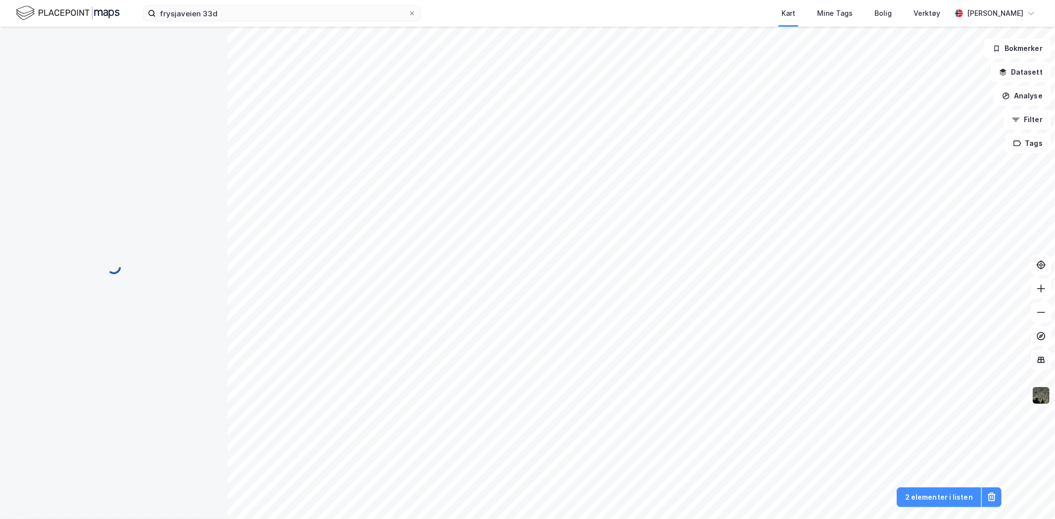
scroll to position [86, 0]
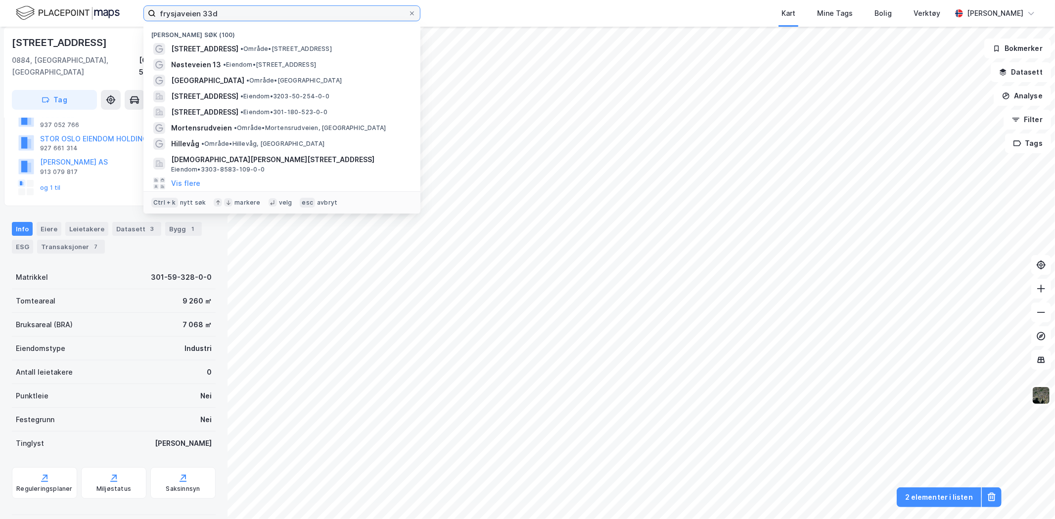
drag, startPoint x: 190, startPoint y: 3, endPoint x: 64, endPoint y: -12, distance: 127.0
click at [64, 0] on html "frysjaveien 33d [PERSON_NAME] søk (100) Frysjaveien 33D • Område • [STREET_ADDR…" at bounding box center [527, 259] width 1055 height 519
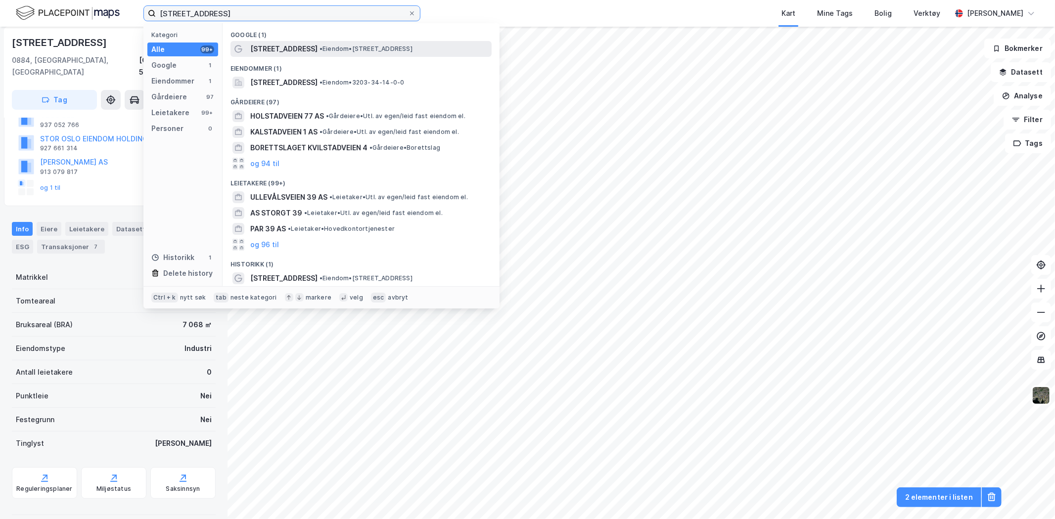
type input "[STREET_ADDRESS]"
click at [268, 49] on span "[STREET_ADDRESS]" at bounding box center [283, 49] width 67 height 12
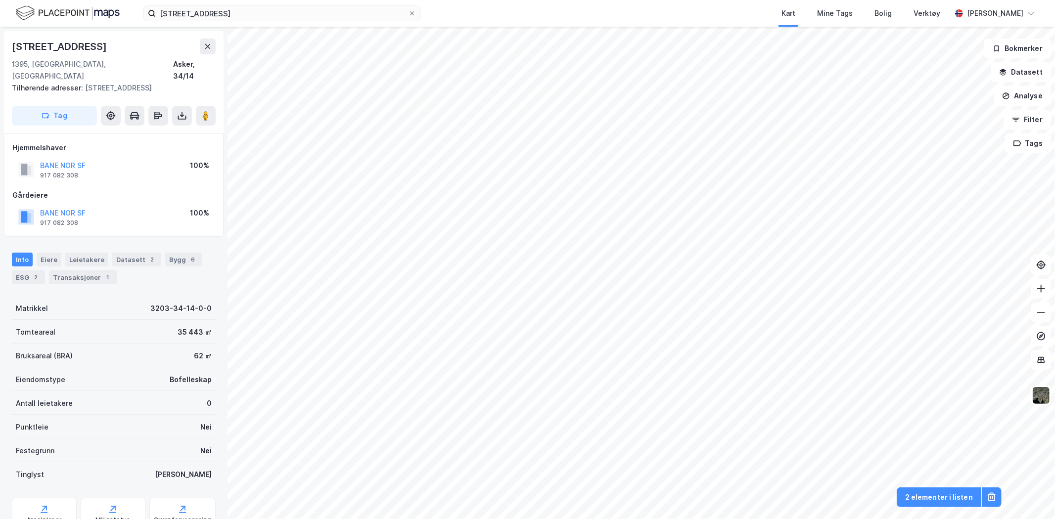
scroll to position [86, 0]
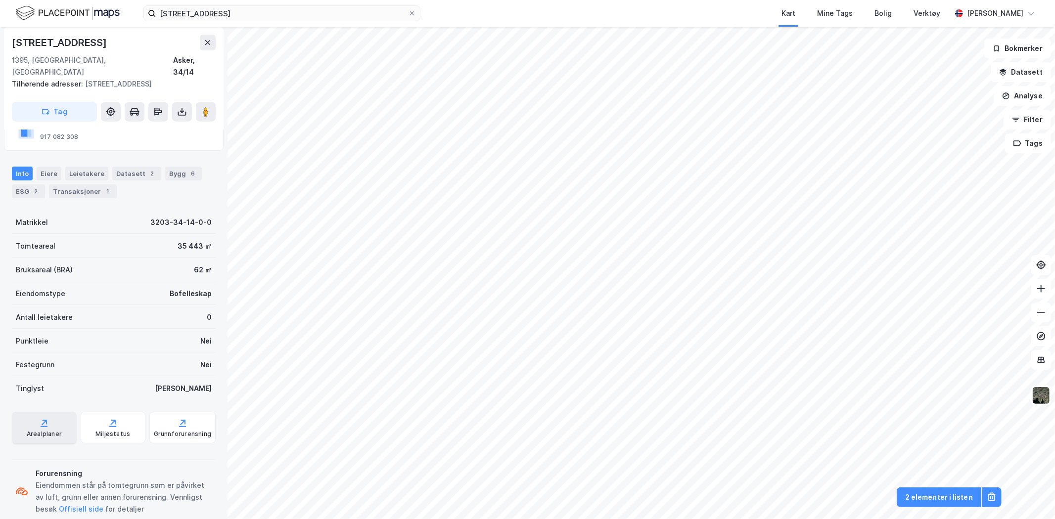
click at [33, 430] on div "Arealplaner" at bounding box center [44, 434] width 35 height 8
